Goal: Task Accomplishment & Management: Manage account settings

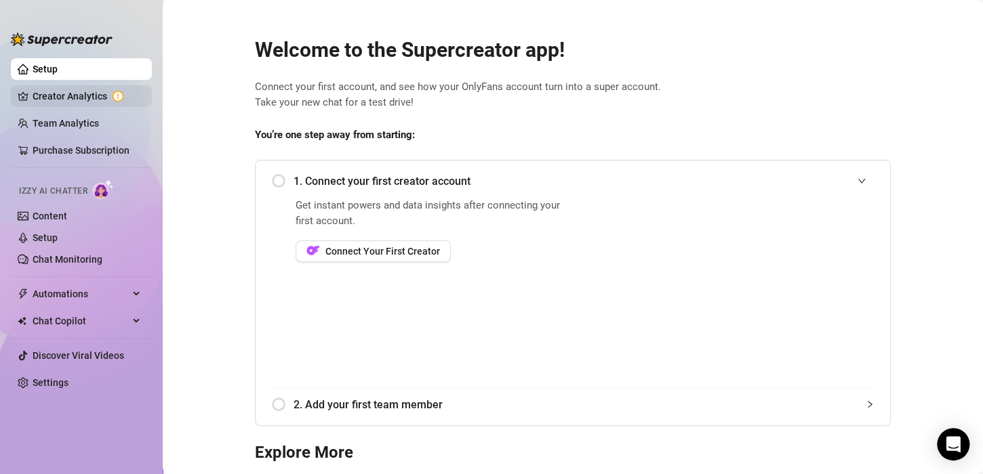
click at [89, 96] on link "Creator Analytics" at bounding box center [87, 96] width 108 height 22
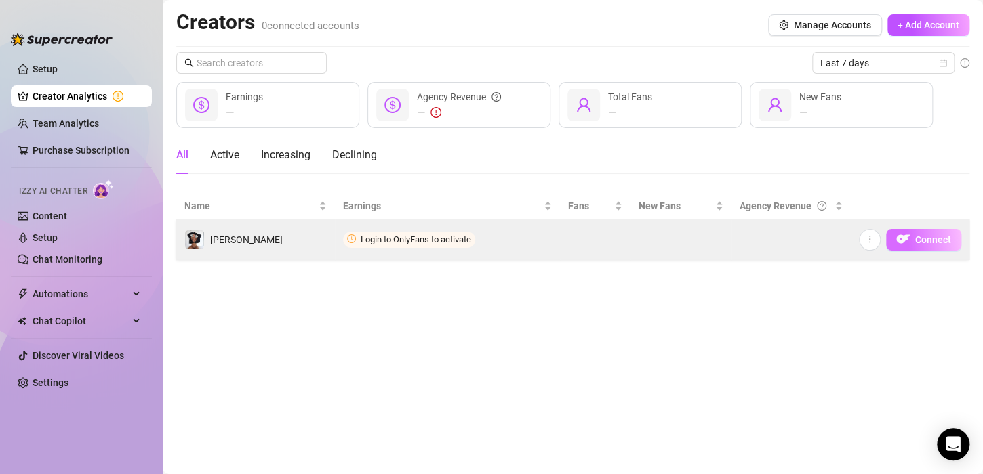
click at [897, 239] on img "button" at bounding box center [903, 239] width 14 height 14
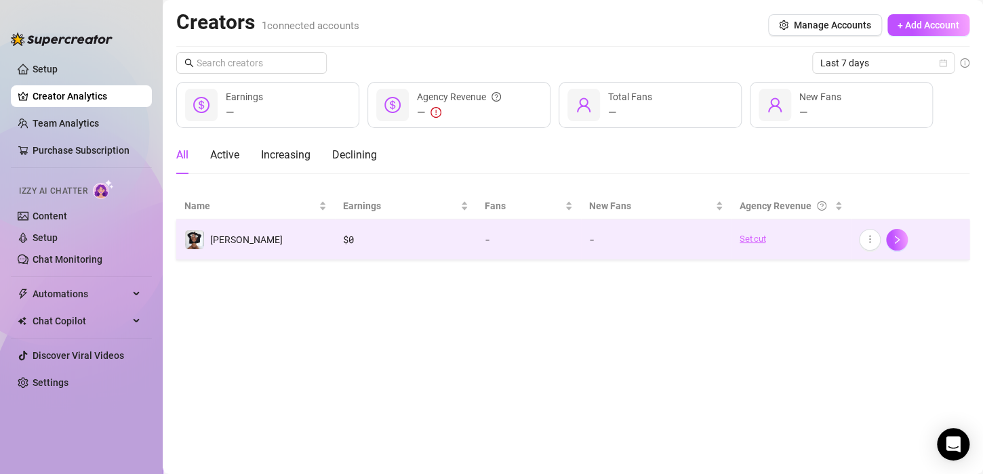
click at [758, 239] on link "Set cut" at bounding box center [790, 239] width 103 height 14
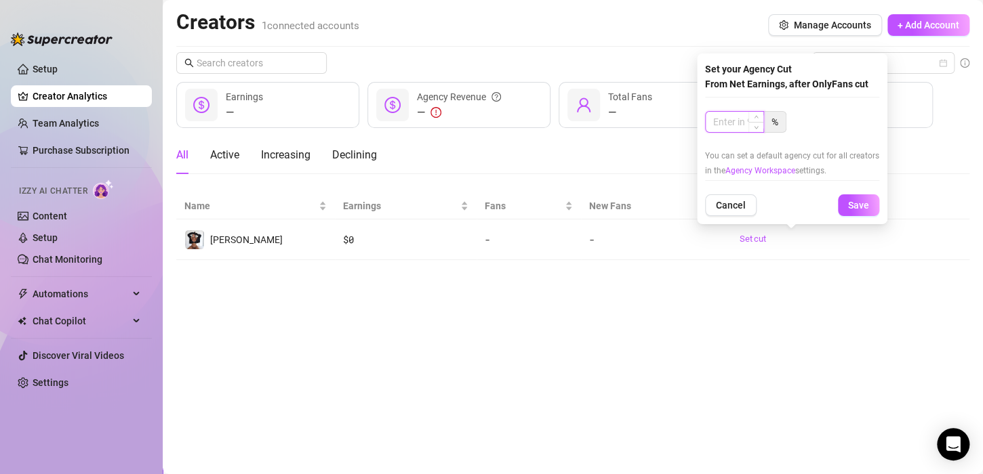
click at [738, 119] on input at bounding box center [735, 122] width 58 height 20
type input "30"
click at [856, 205] on span "Save" at bounding box center [858, 205] width 21 height 11
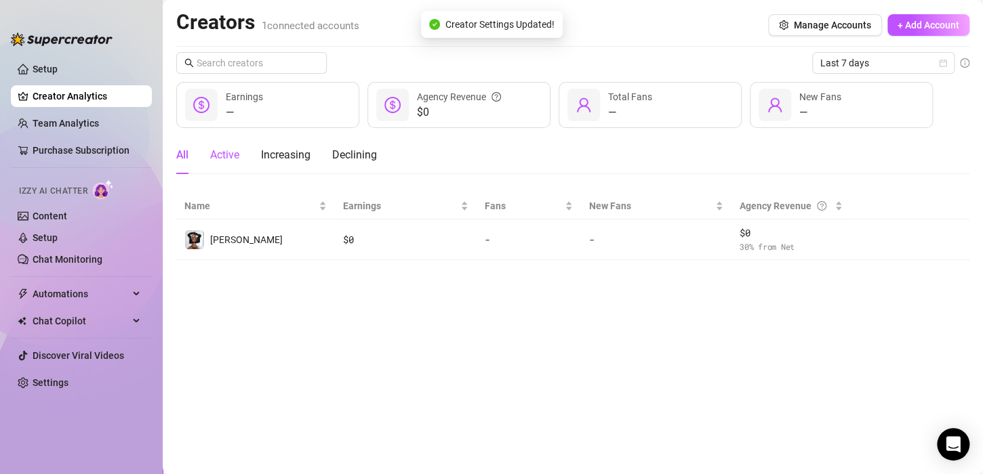
click at [229, 156] on div "Active" at bounding box center [224, 155] width 29 height 16
click at [191, 156] on div "All Active Increasing Declining" at bounding box center [276, 155] width 201 height 38
click at [180, 158] on div "All" at bounding box center [182, 155] width 12 height 16
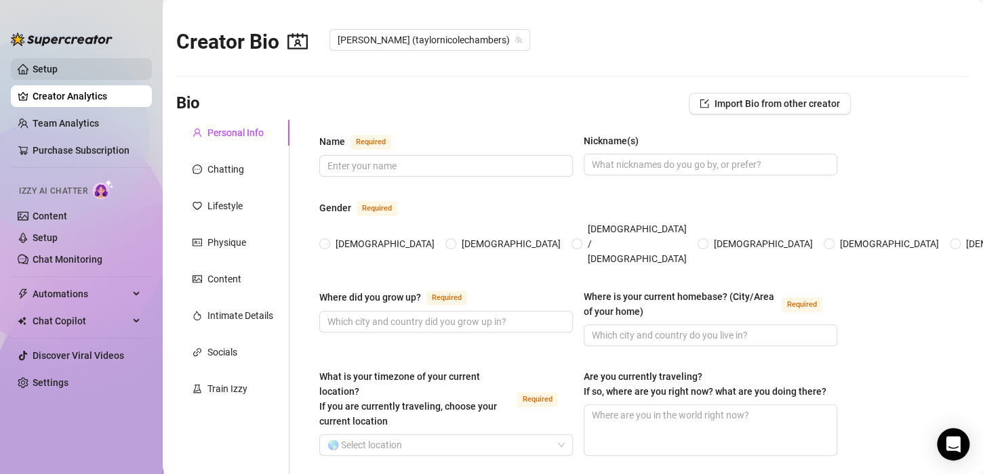
click at [58, 64] on link "Setup" at bounding box center [45, 69] width 25 height 11
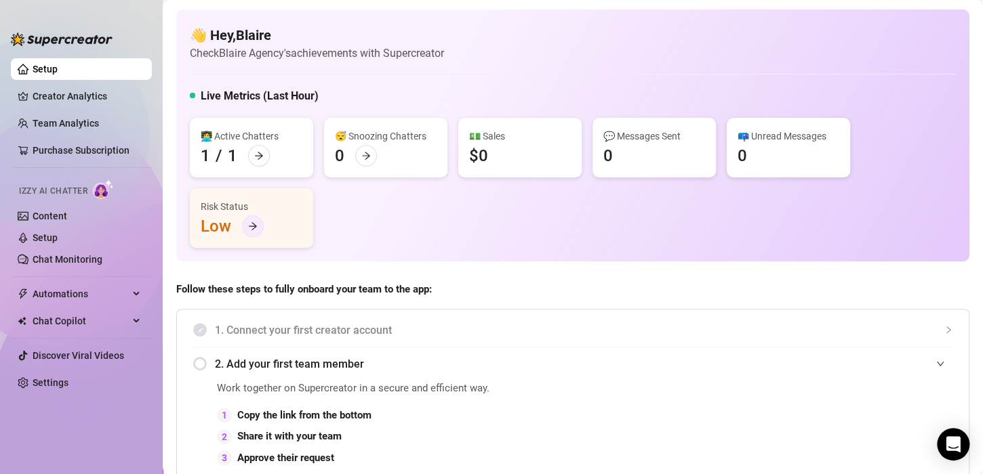
click at [248, 222] on icon "arrow-right" at bounding box center [252, 226] width 9 height 9
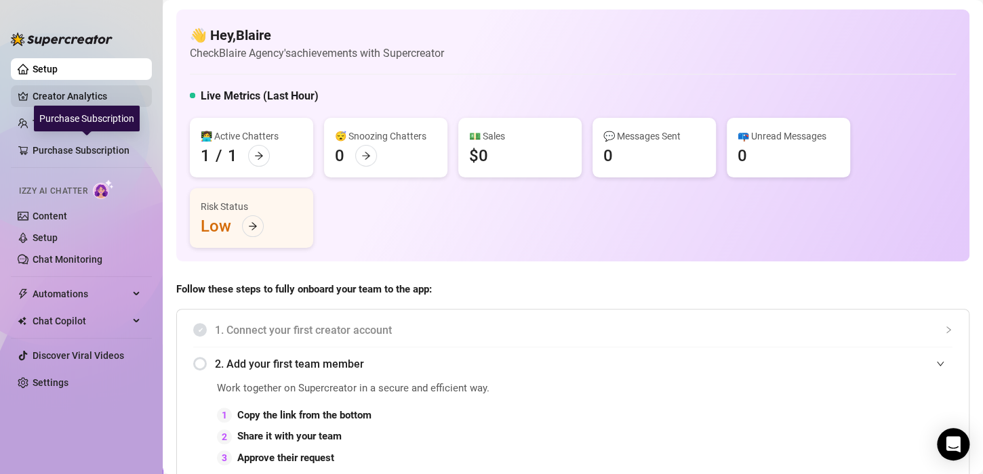
click at [92, 98] on link "Creator Analytics" at bounding box center [87, 96] width 108 height 22
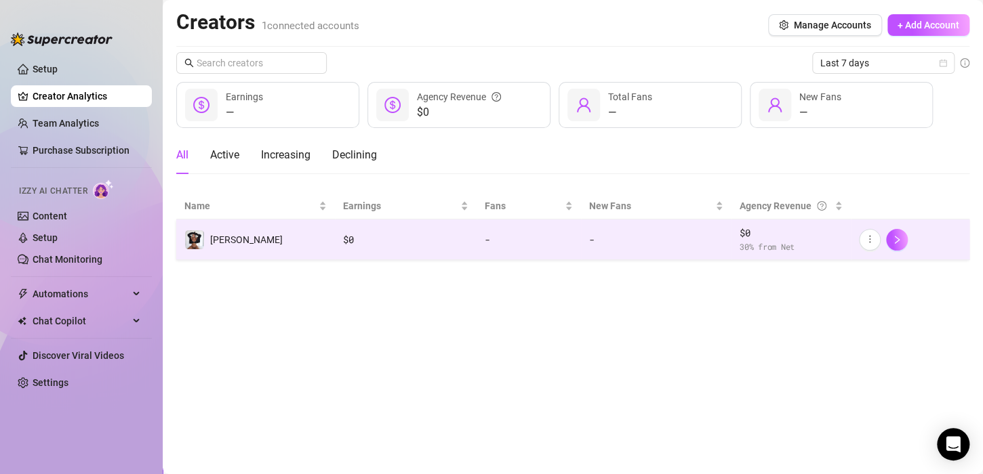
click at [242, 231] on td "[PERSON_NAME]" at bounding box center [255, 240] width 159 height 41
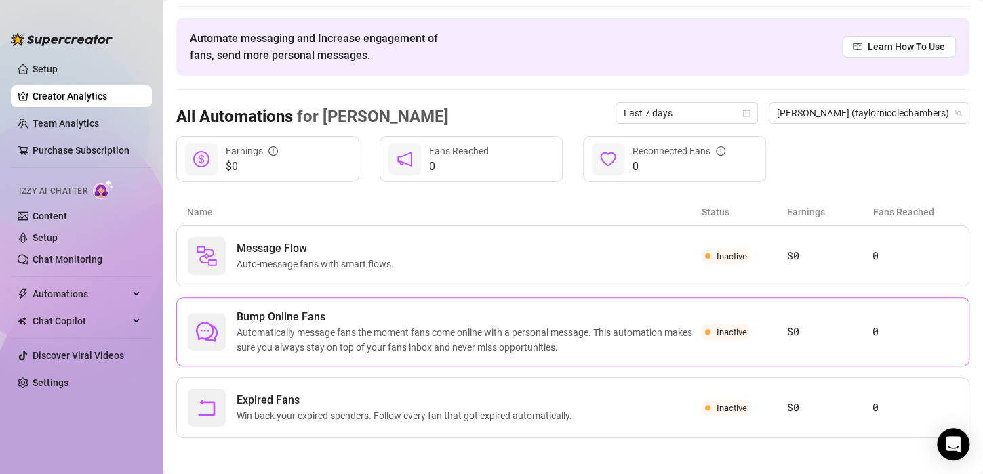
scroll to position [43, 0]
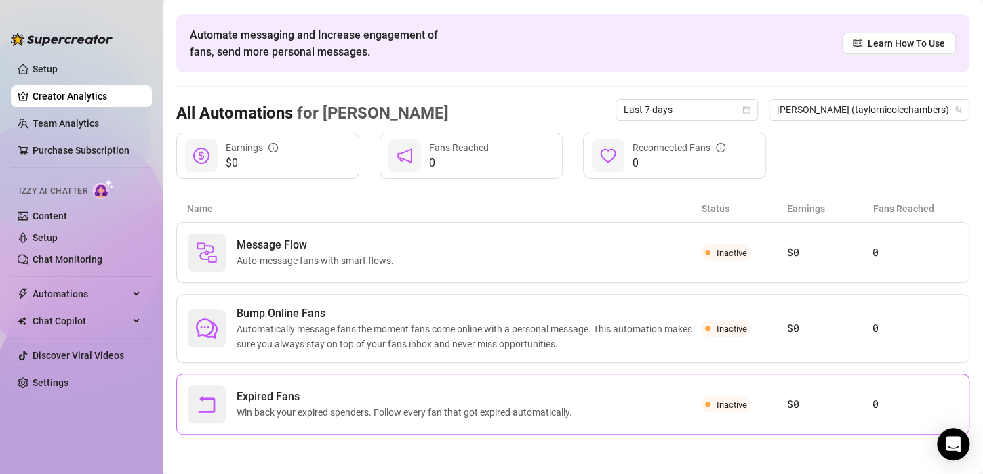
click at [409, 400] on span "Expired Fans" at bounding box center [407, 397] width 341 height 16
